Goal: Transaction & Acquisition: Purchase product/service

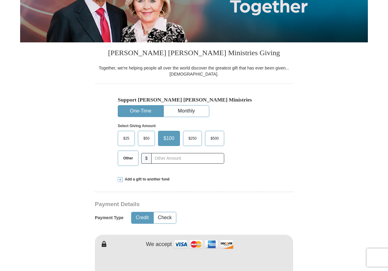
scroll to position [113, 0]
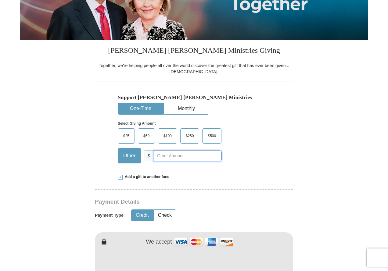
click at [155, 158] on input "text" at bounding box center [188, 156] width 68 height 11
type input "100.00"
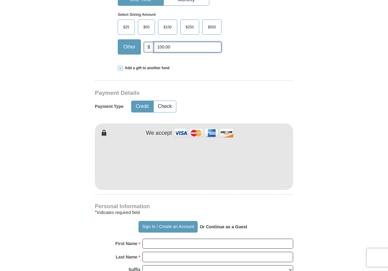
scroll to position [230, 0]
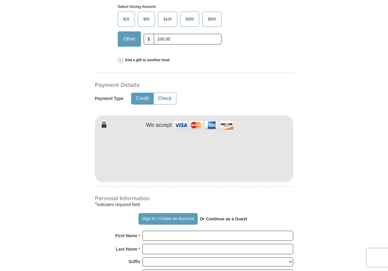
click at [165, 101] on button "Check" at bounding box center [165, 98] width 22 height 11
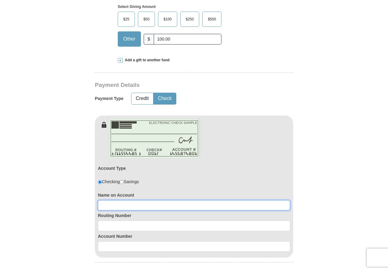
click at [109, 203] on input at bounding box center [194, 206] width 192 height 10
type input "graylin topping"
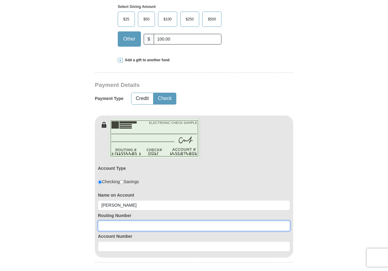
click at [99, 224] on input at bounding box center [194, 226] width 192 height 10
type input "054000030"
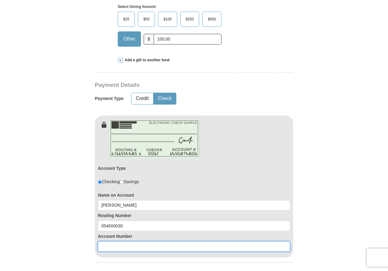
click at [100, 244] on input at bounding box center [194, 247] width 192 height 10
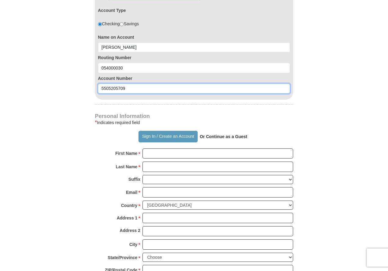
scroll to position [393, 0]
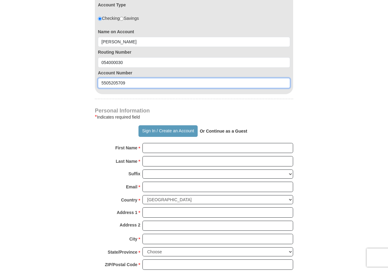
type input "5505205709"
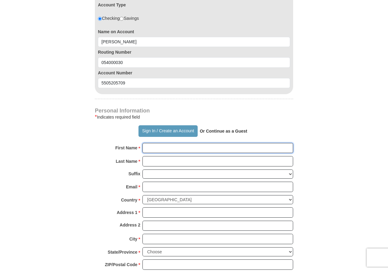
click at [151, 149] on input "First Name *" at bounding box center [218, 148] width 151 height 10
type input "graylin"
click at [166, 163] on input "Last Name *" at bounding box center [218, 161] width 151 height 10
type input "topping"
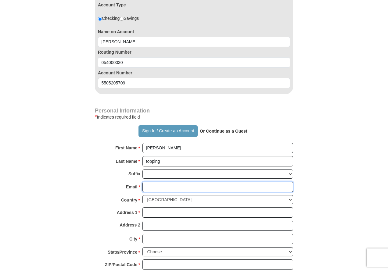
click at [158, 189] on input "Email *" at bounding box center [218, 187] width 151 height 10
type input "gwtopping@yahoo.com"
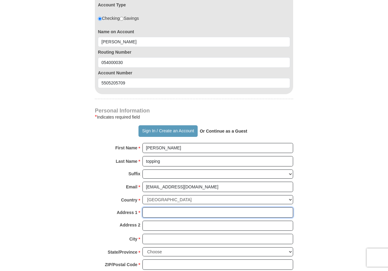
click at [159, 215] on input "Address 1 *" at bounding box center [218, 213] width 151 height 10
type input "406 Oxford street"
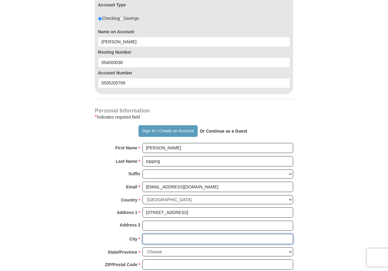
click at [156, 238] on input "City *" at bounding box center [218, 239] width 151 height 10
type input "pocomoke"
click at [289, 252] on select "Choose Alabama Alaska American Samoa Arizona Arkansas Armed Forces Americas Arm…" at bounding box center [218, 251] width 151 height 9
select select "MD"
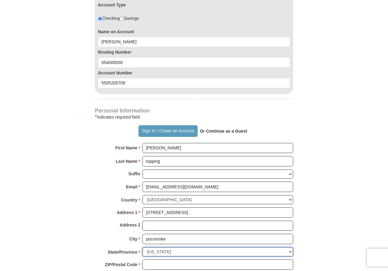
click at [143, 247] on select "Choose Alabama Alaska American Samoa Arizona Arkansas Armed Forces Americas Arm…" at bounding box center [218, 251] width 151 height 9
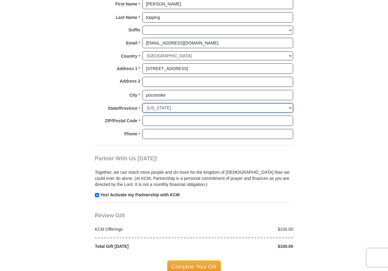
scroll to position [567, 0]
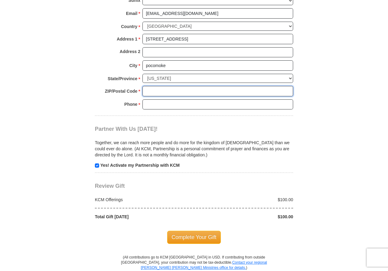
click at [152, 92] on input "ZIP/Postal Code *" at bounding box center [218, 91] width 151 height 10
type input "21851"
click at [160, 104] on input "Phone * *" at bounding box center [218, 104] width 151 height 10
type input "4109573255"
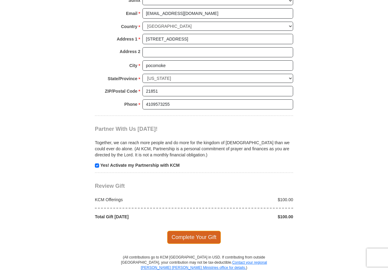
click at [192, 238] on span "Complete Your Gift" at bounding box center [194, 237] width 54 height 13
